Goal: Task Accomplishment & Management: Use online tool/utility

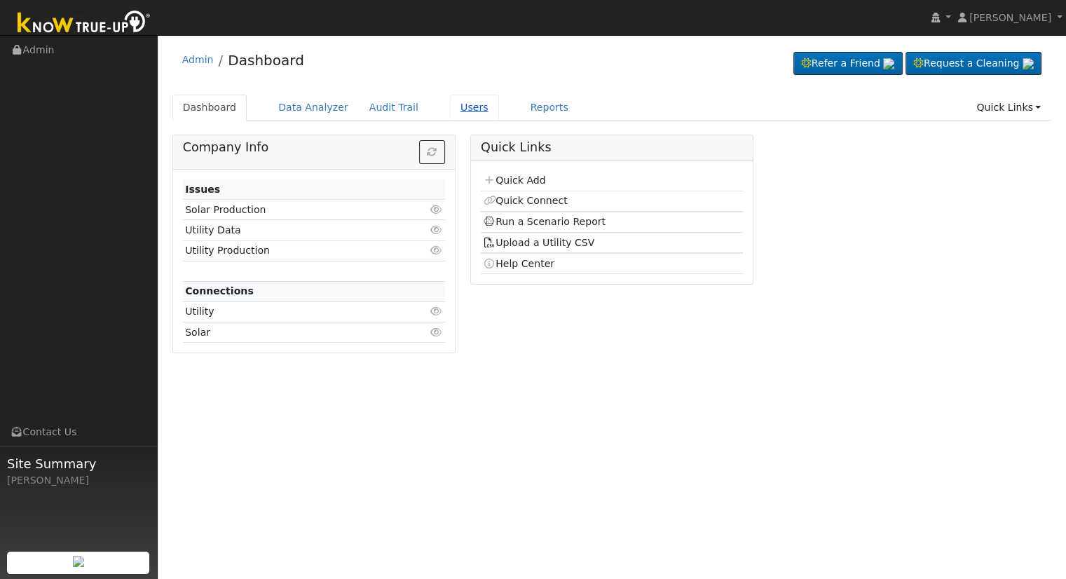
click at [457, 104] on link "Users" at bounding box center [474, 108] width 49 height 26
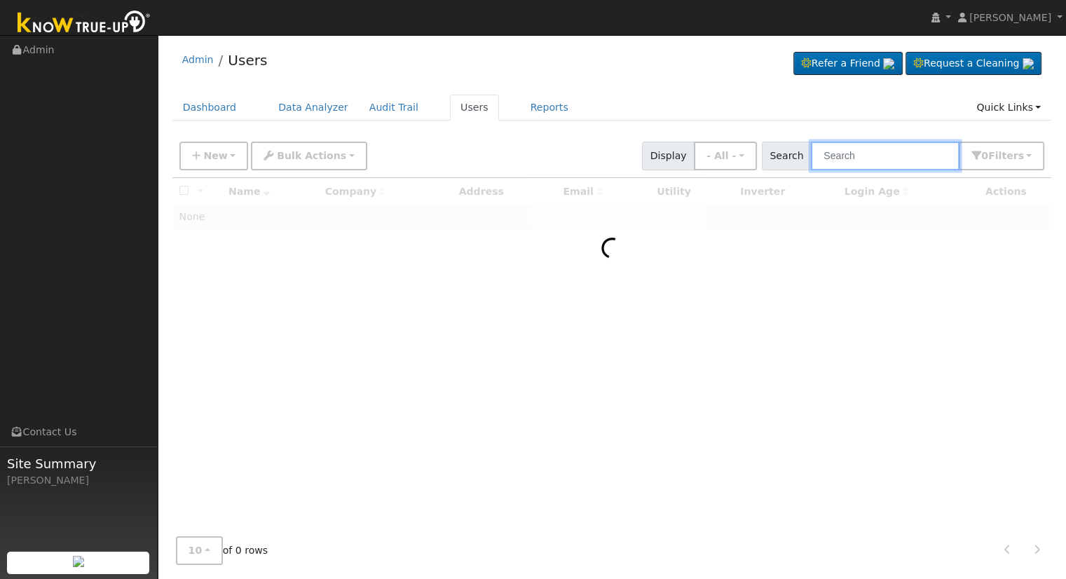
click at [866, 155] on input "text" at bounding box center [885, 156] width 149 height 29
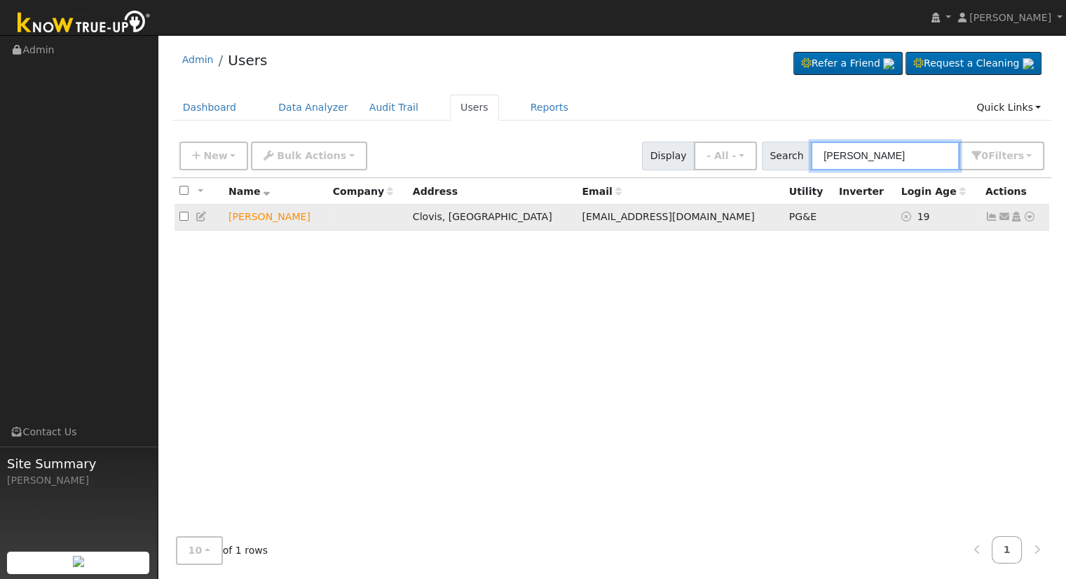
type input "david combs"
click at [1025, 217] on icon at bounding box center [1029, 217] width 13 height 10
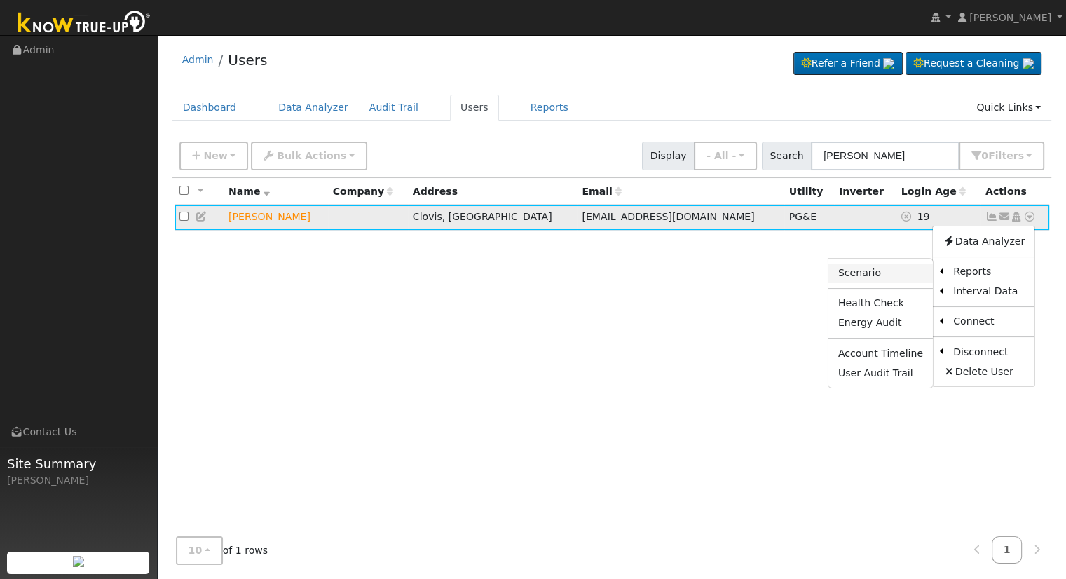
click at [899, 273] on link "Scenario" at bounding box center [880, 274] width 104 height 20
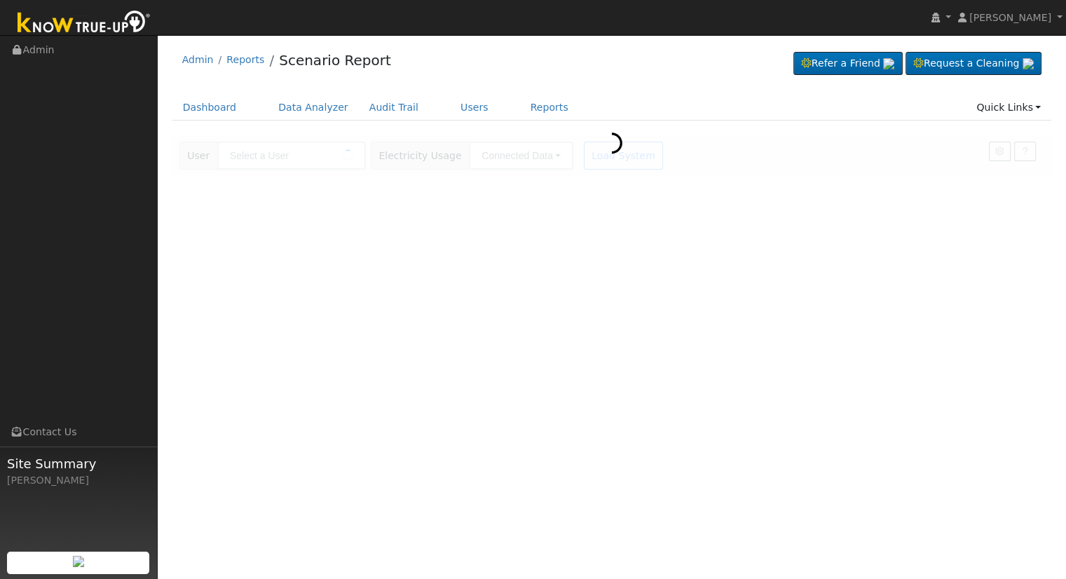
type input "[PERSON_NAME]"
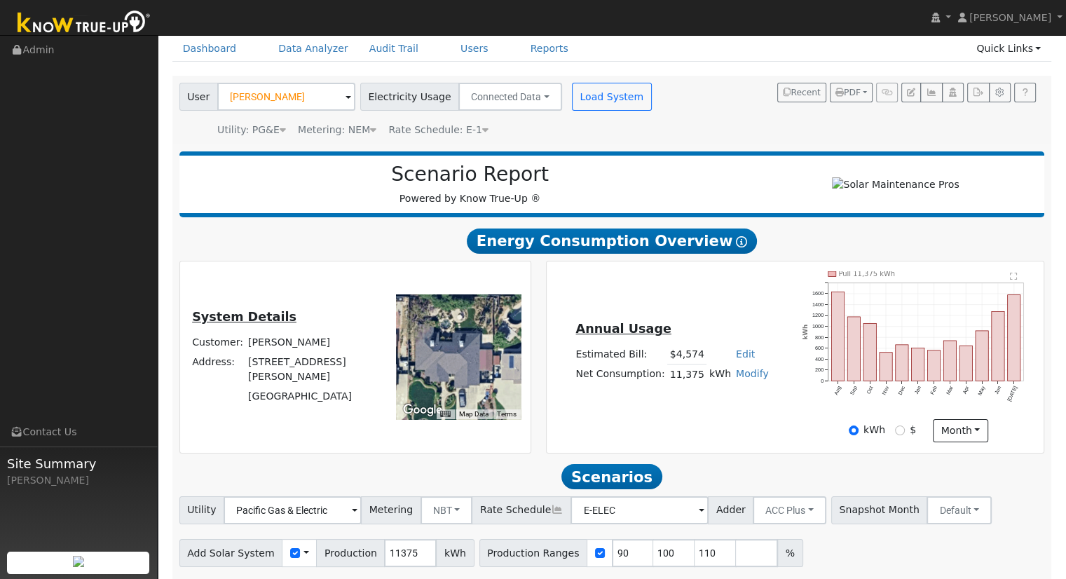
scroll to position [109, 0]
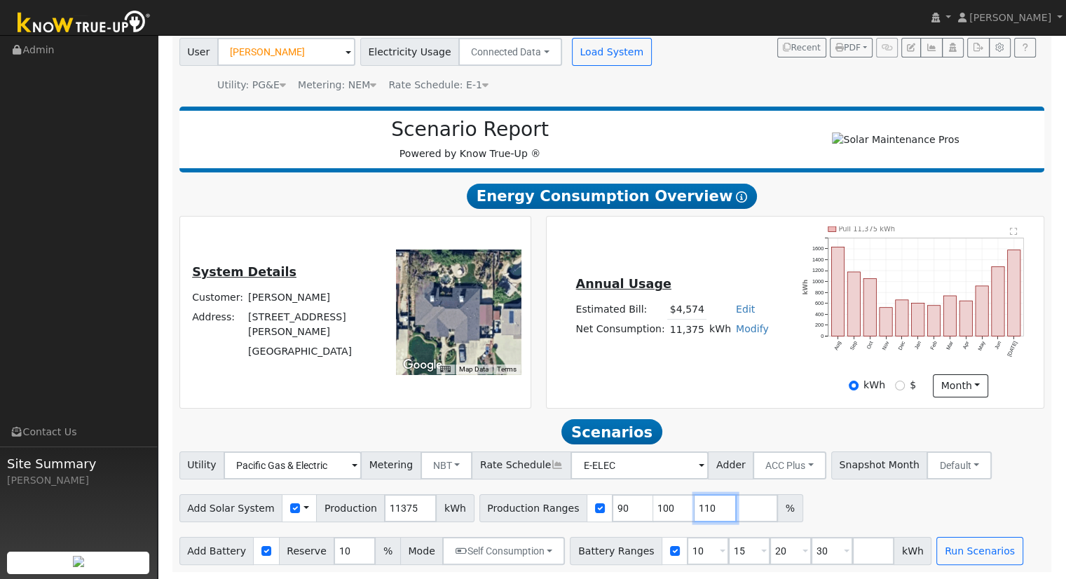
drag, startPoint x: 684, startPoint y: 505, endPoint x: 695, endPoint y: 501, distance: 12.0
click at [695, 504] on input "110" at bounding box center [716, 508] width 42 height 28
type input "1"
type input "94.98021978"
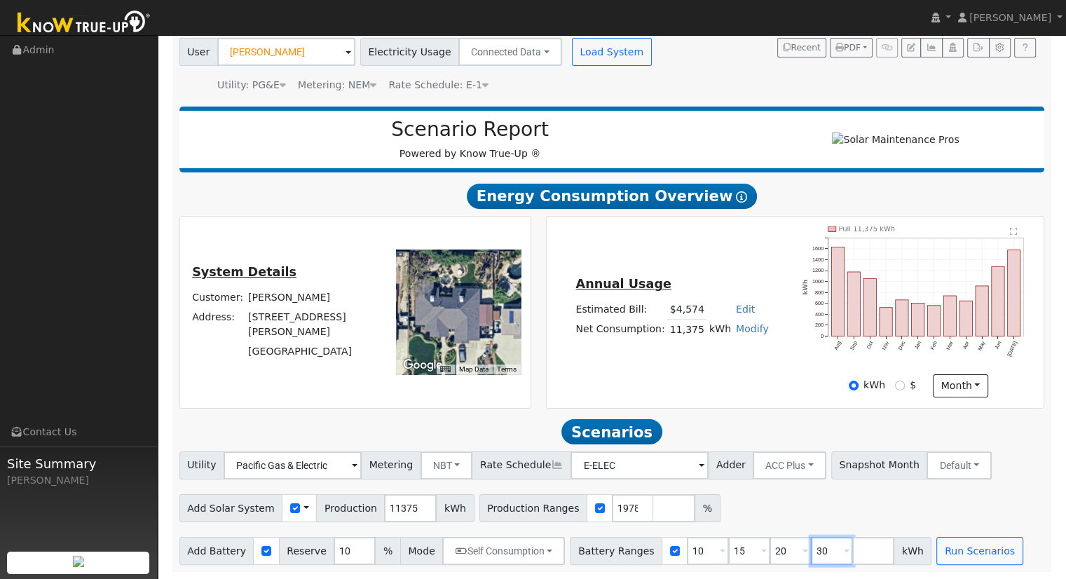
click at [811, 545] on input "30" at bounding box center [832, 551] width 42 height 28
type input "3"
type input "13.5"
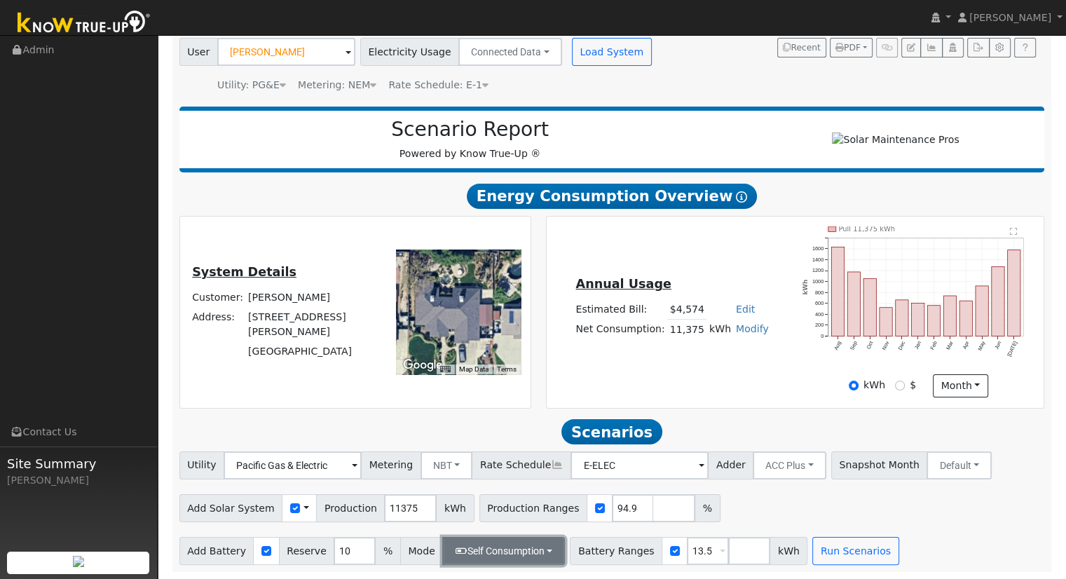
click at [521, 557] on button "Self Consumption" at bounding box center [503, 551] width 123 height 28
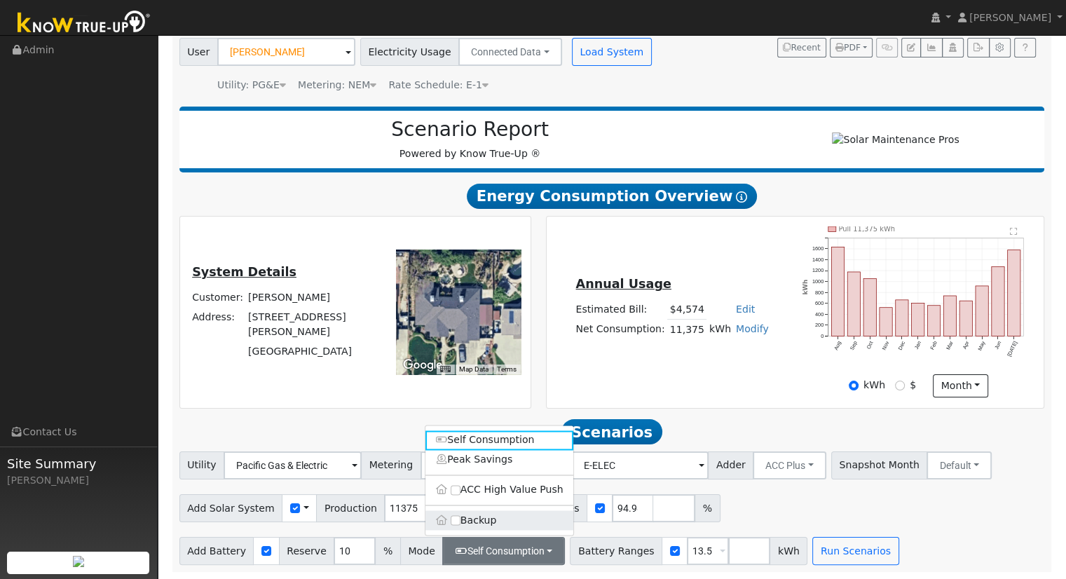
click at [513, 513] on label "Backup" at bounding box center [499, 520] width 148 height 20
click at [461, 515] on input "Backup" at bounding box center [456, 520] width 10 height 10
type input "20"
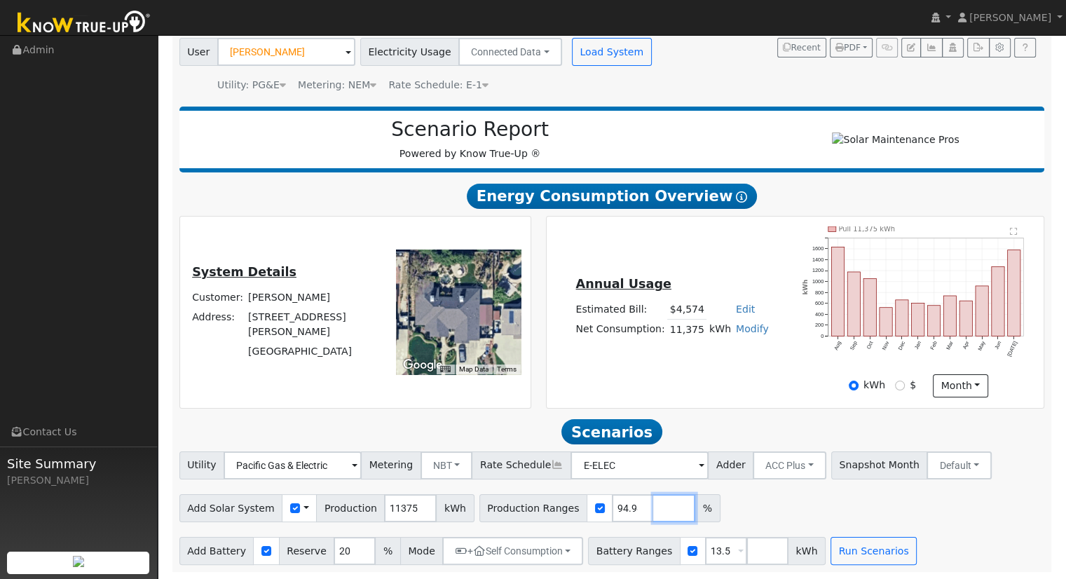
click at [653, 503] on input "number" at bounding box center [674, 508] width 42 height 28
type input "125.529670329"
click at [844, 556] on button "Run Scenarios" at bounding box center [874, 551] width 86 height 28
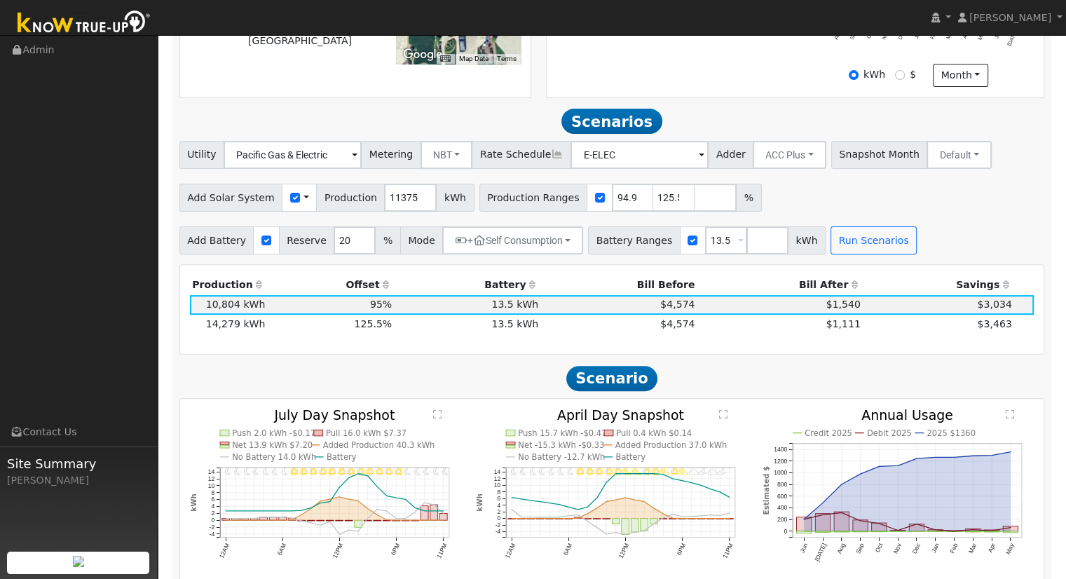
scroll to position [421, 0]
